Goal: Task Accomplishment & Management: Manage account settings

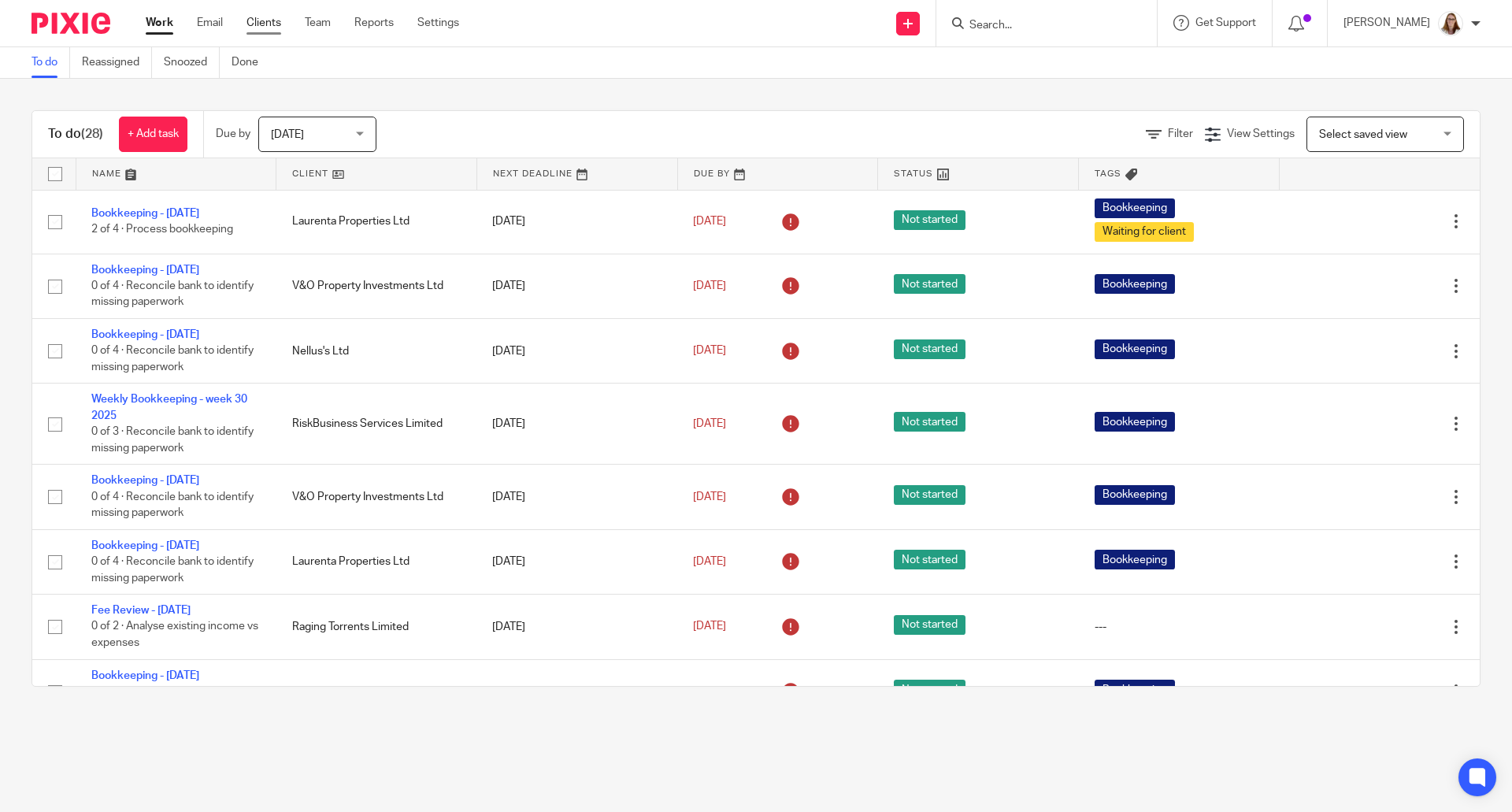
click at [276, 17] on link "Clients" at bounding box center [264, 23] width 34 height 16
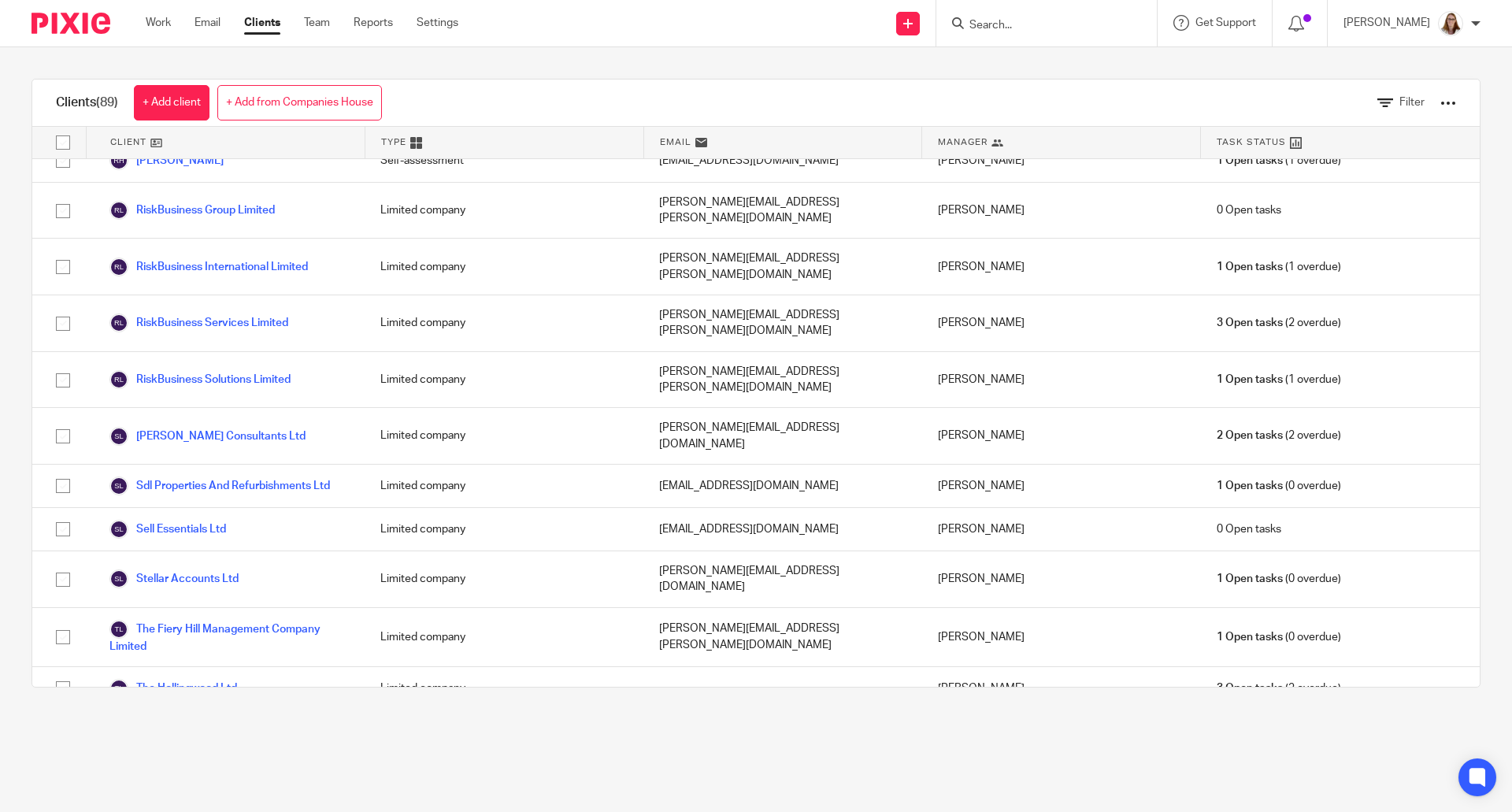
scroll to position [3411, 0]
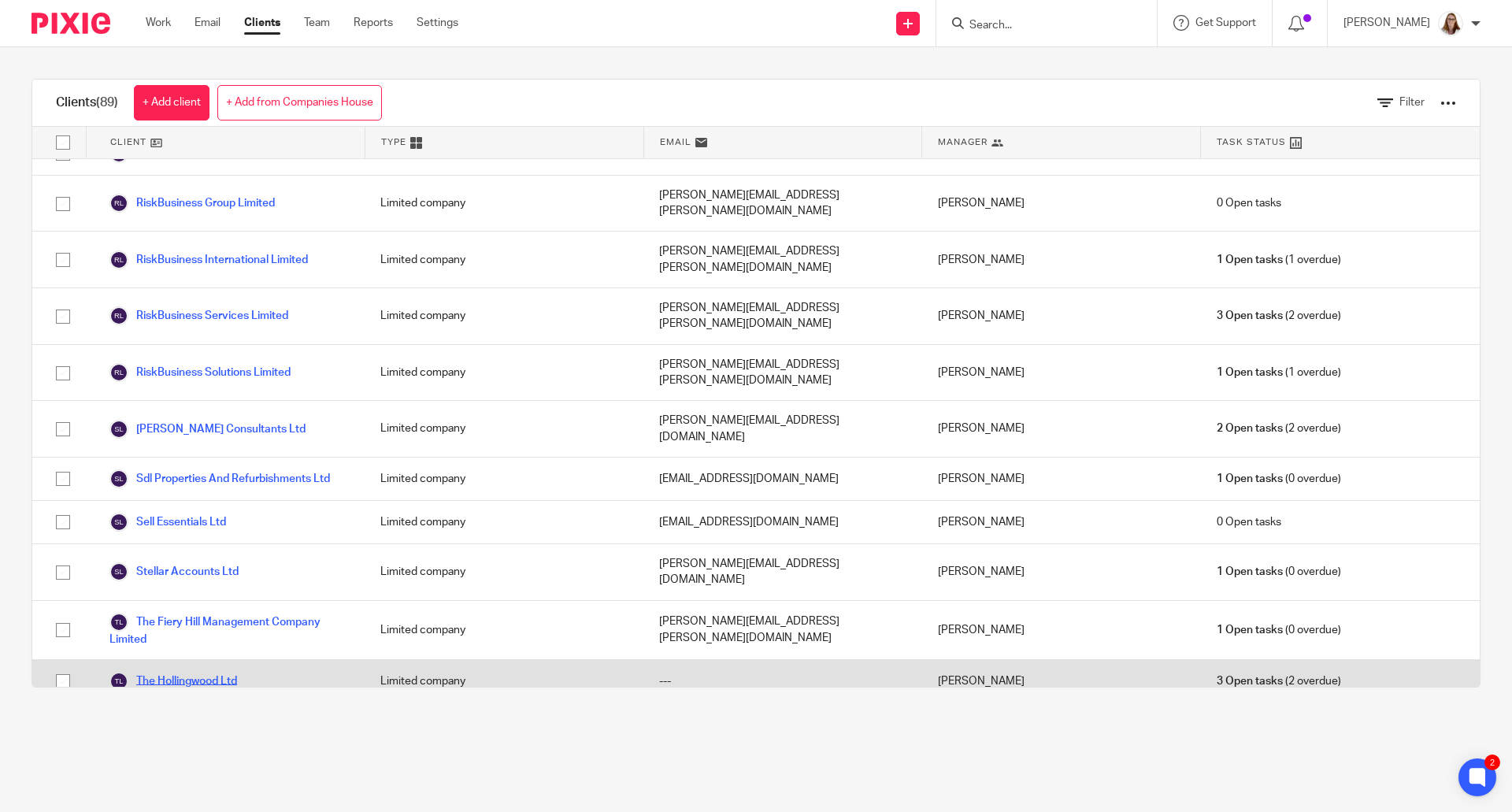
click at [205, 672] on link "The Hollingwood Ltd" at bounding box center [173, 681] width 128 height 19
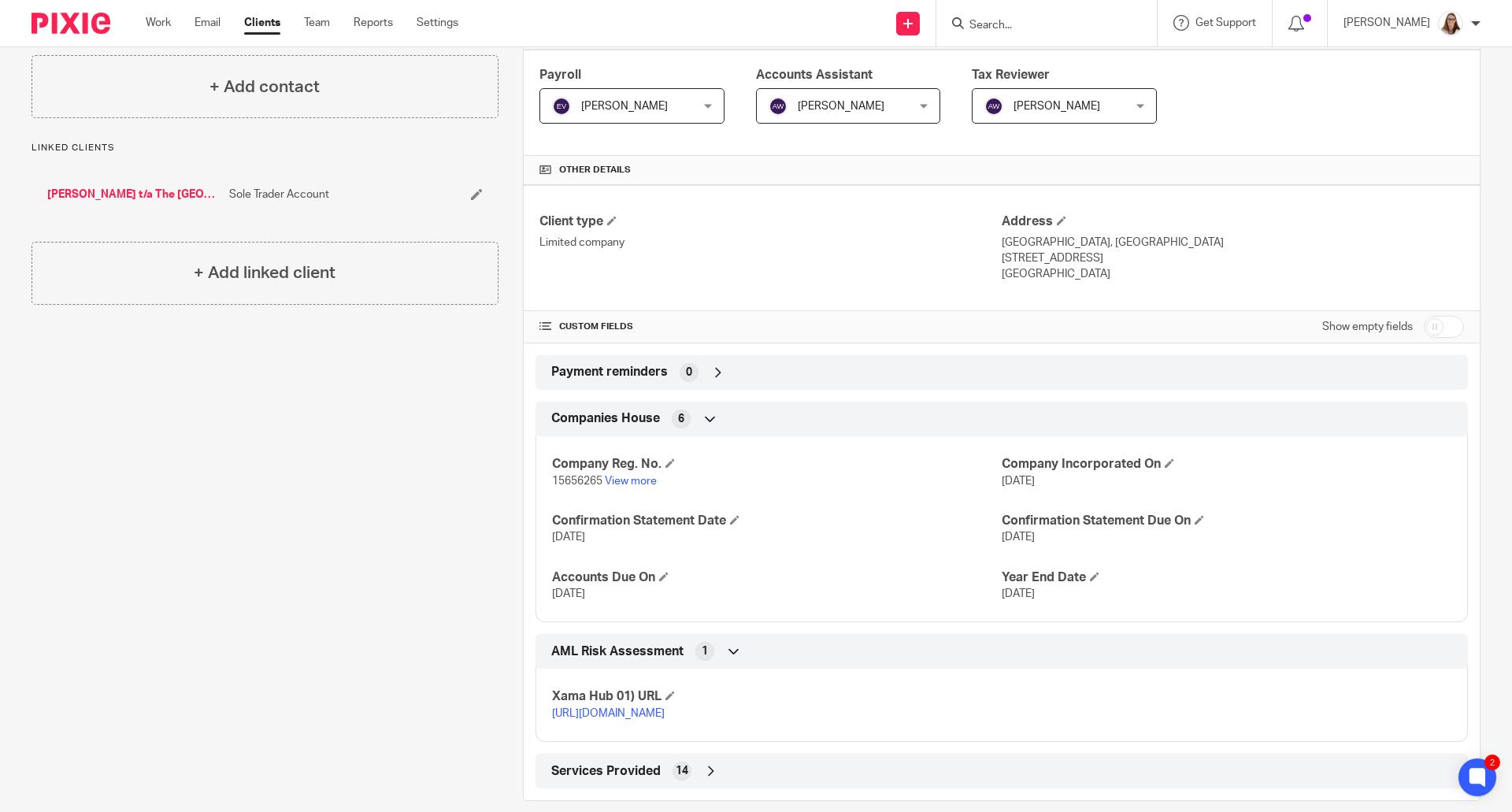
scroll to position [299, 0]
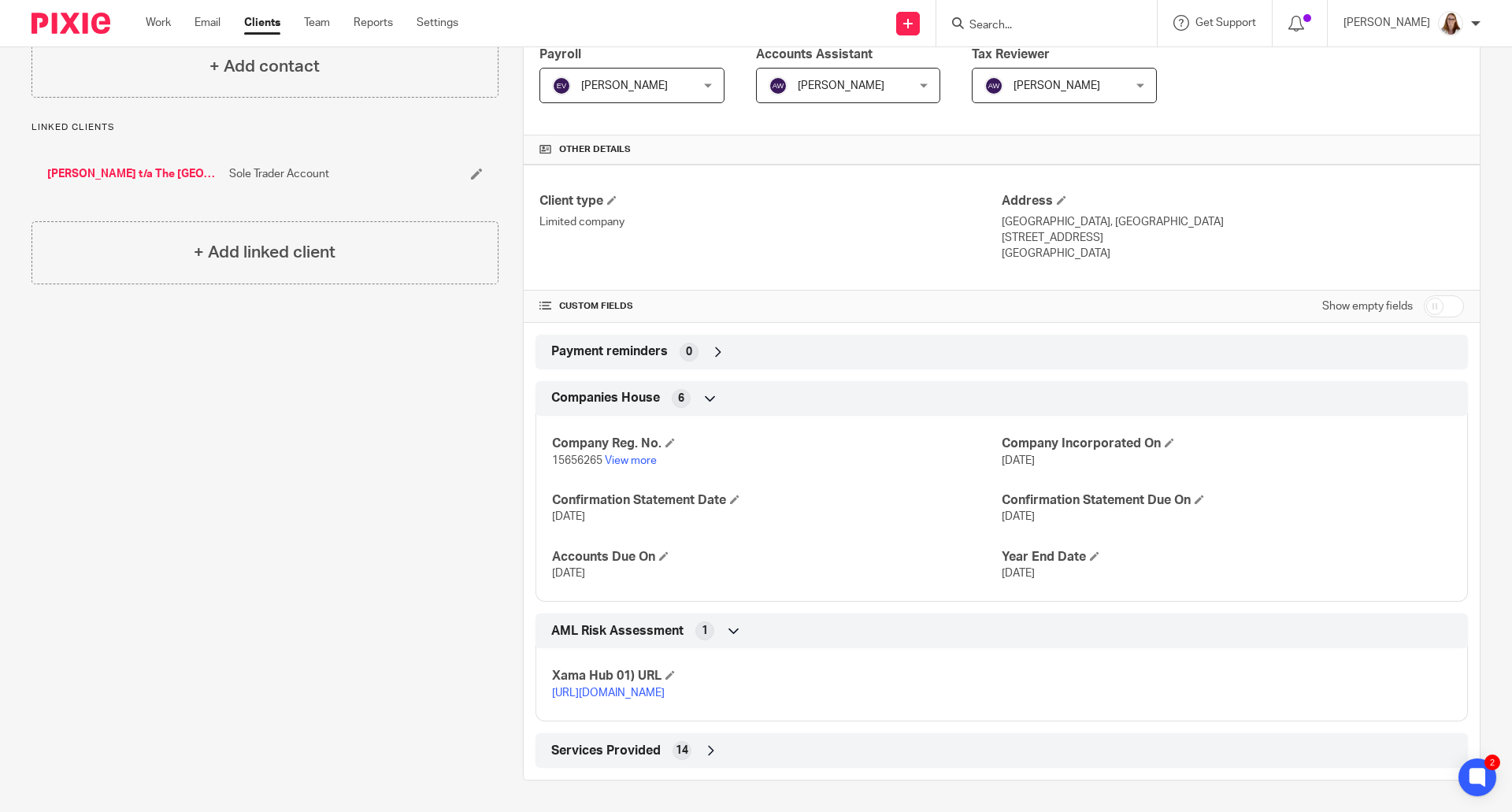
click at [1424, 295] on input "checkbox" at bounding box center [1444, 306] width 41 height 22
checkbox input "true"
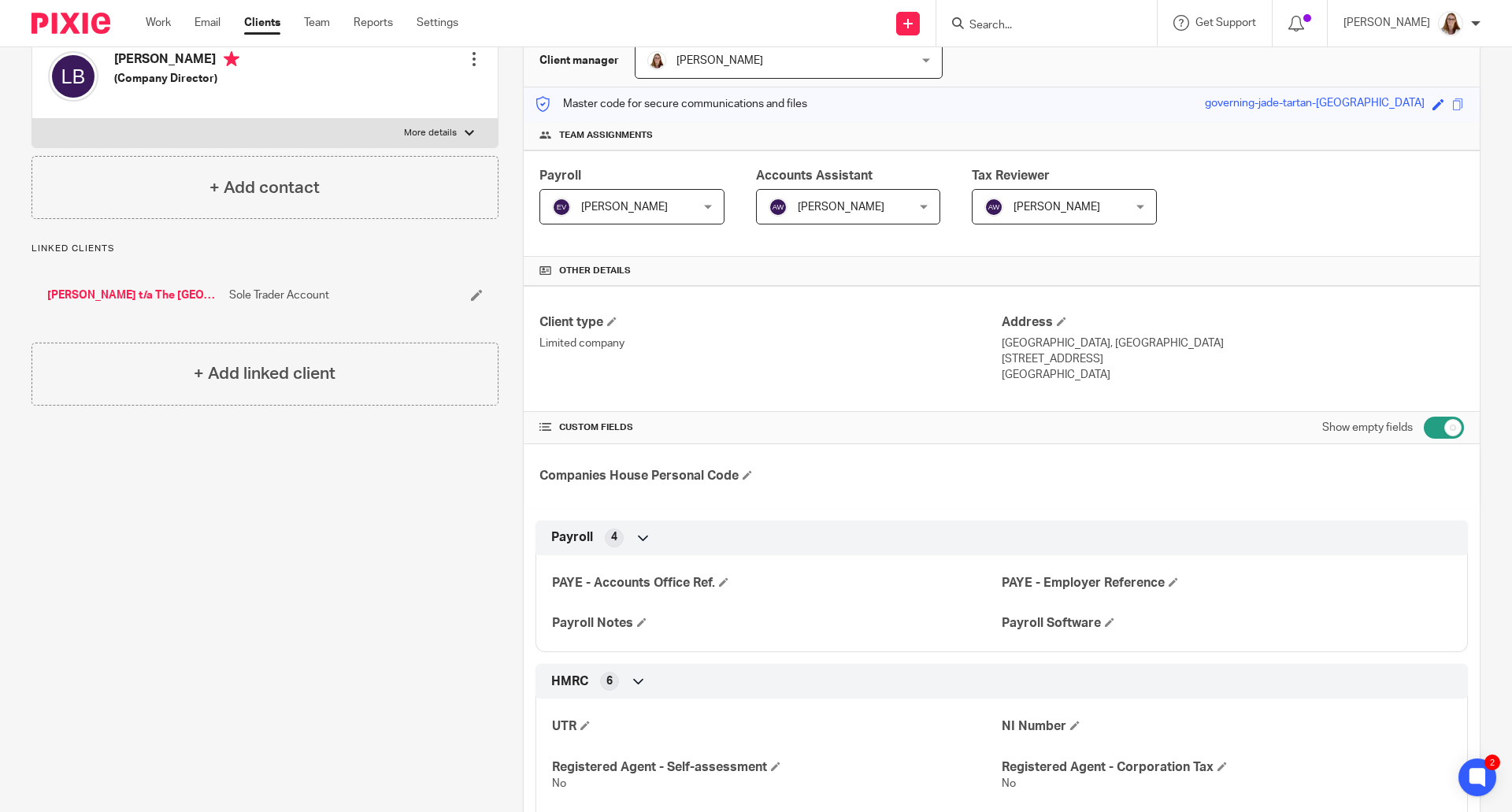
scroll to position [37, 0]
